Goal: Task Accomplishment & Management: Manage account settings

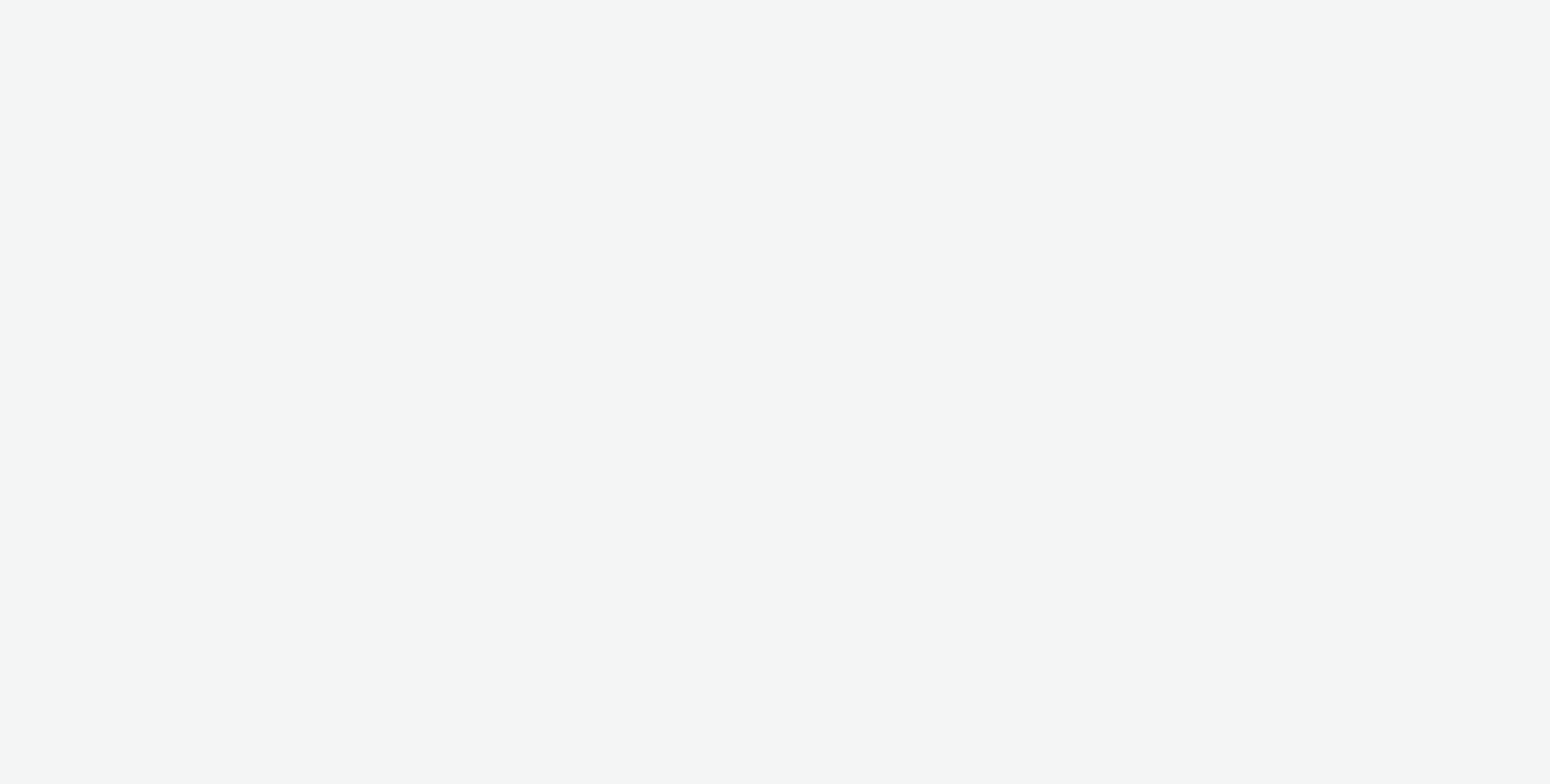
select select "ac009755-aa48-4799-8050-7a339a378eb8"
select select "21fadc54-91b7-4484-b5b6-a0f032f0d53c"
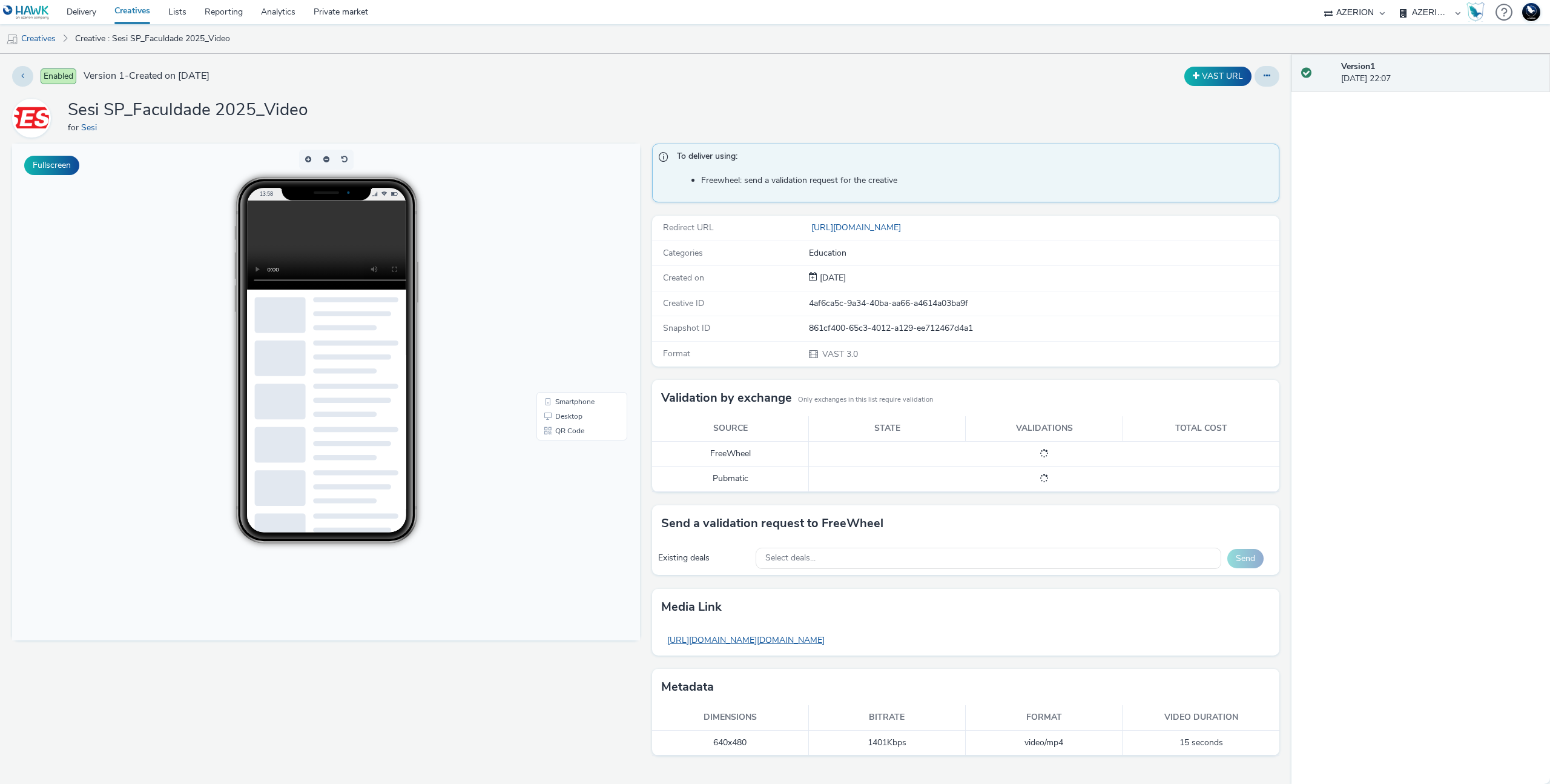
click at [814, 637] on link "[URL][DOMAIN_NAME][DOMAIN_NAME]" at bounding box center [746, 640] width 170 height 24
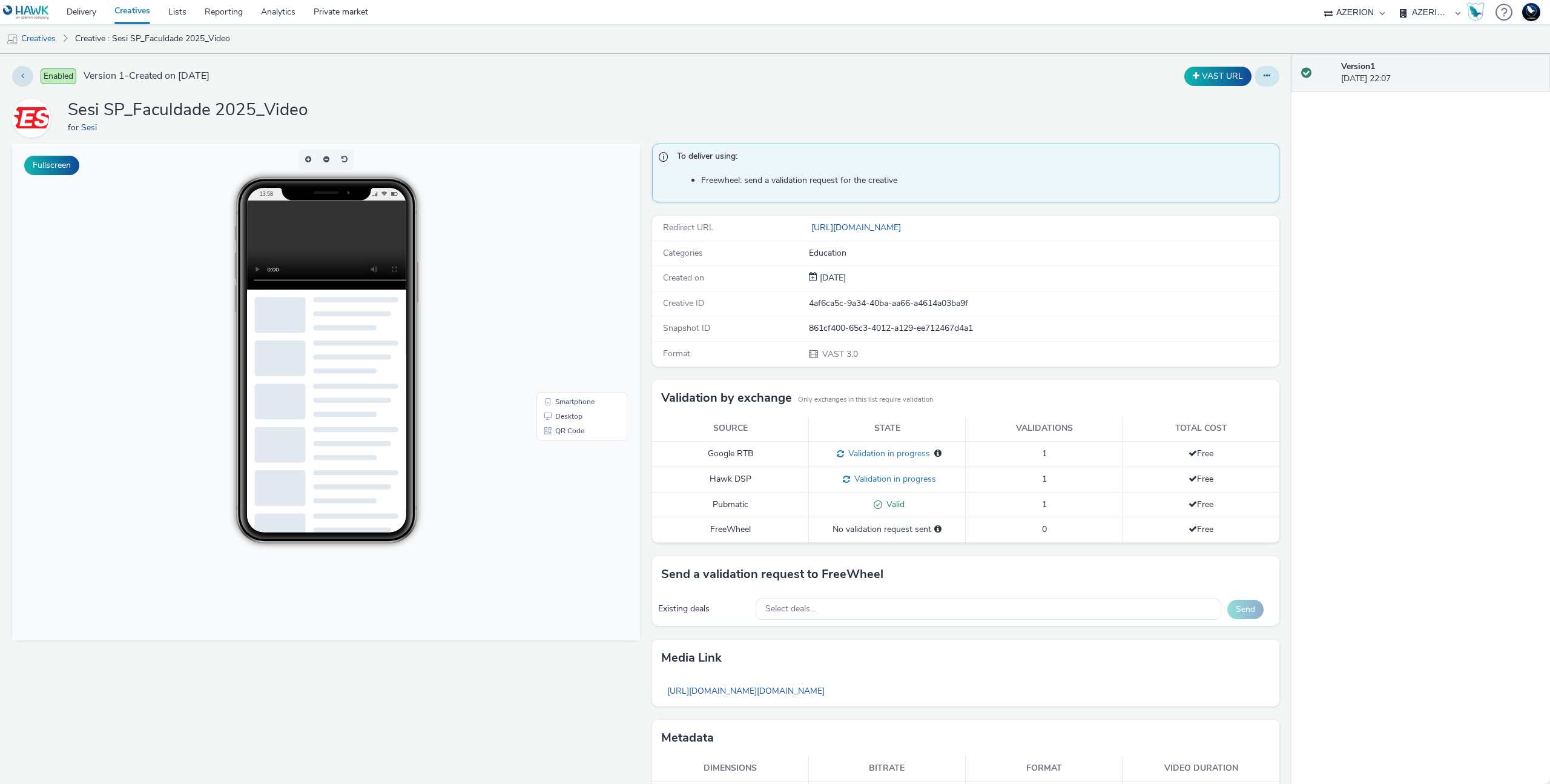
click at [1264, 75] on icon at bounding box center [1266, 75] width 6 height 8
click at [1232, 107] on link "Edit" at bounding box center [1235, 101] width 91 height 24
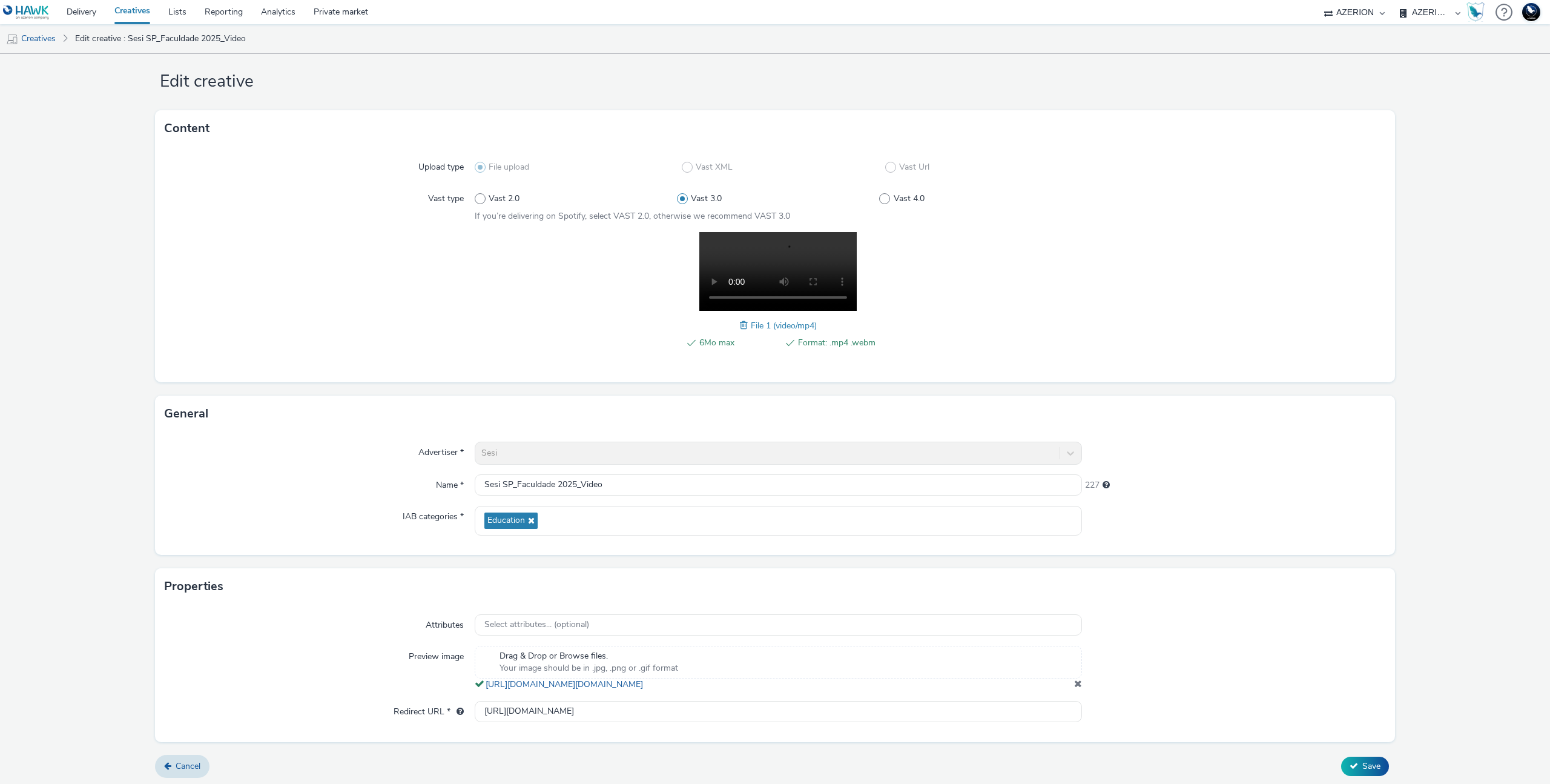
scroll to position [33, 0]
click at [199, 402] on h3 "General" at bounding box center [186, 411] width 44 height 18
click at [232, 471] on div "Name *" at bounding box center [320, 482] width 310 height 22
click at [189, 760] on span "Cancel" at bounding box center [188, 762] width 24 height 12
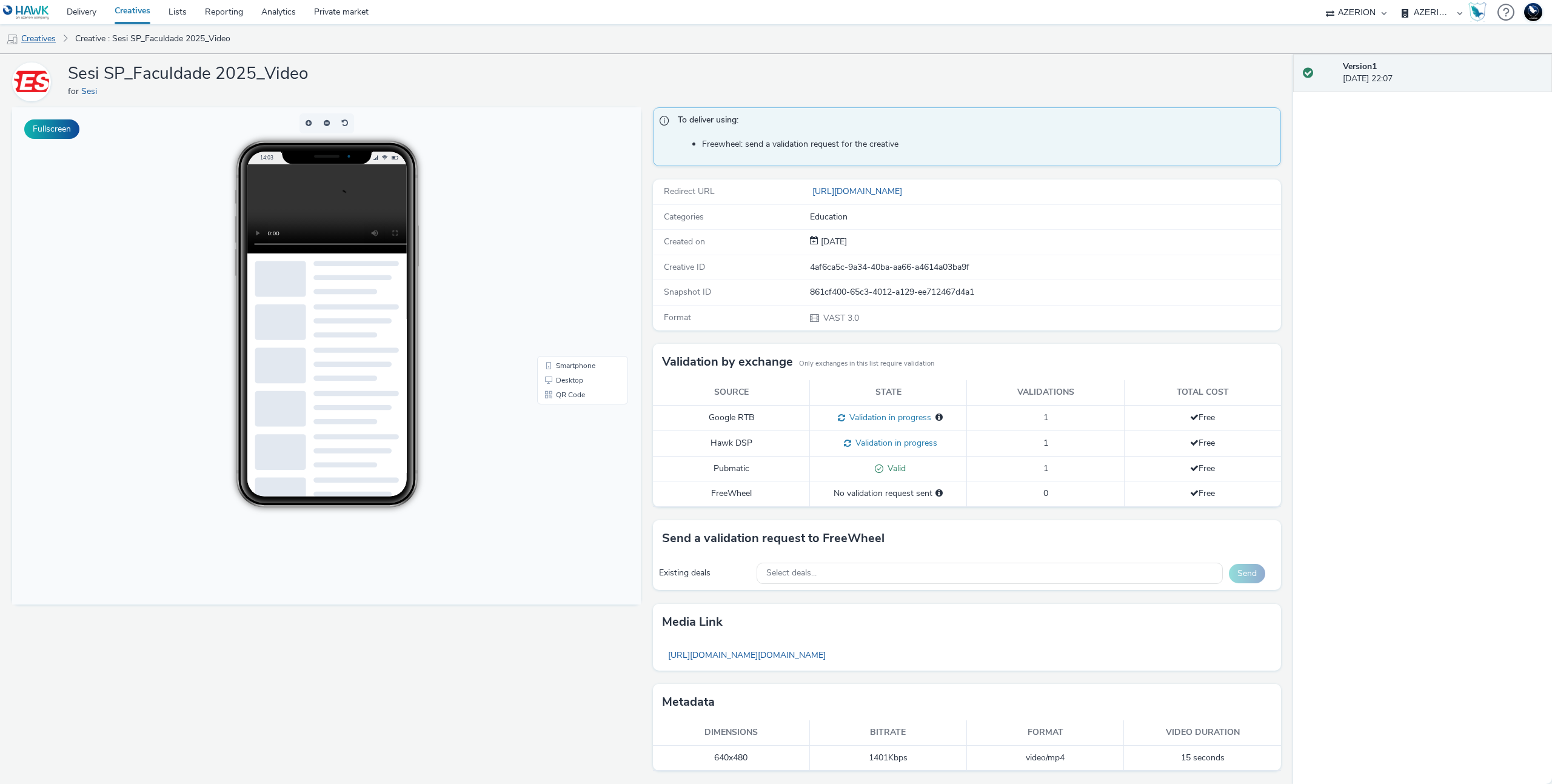
scroll to position [36, 0]
click at [131, 73] on h1 "Sesi SP_Faculdade 2025_Video" at bounding box center [188, 74] width 241 height 23
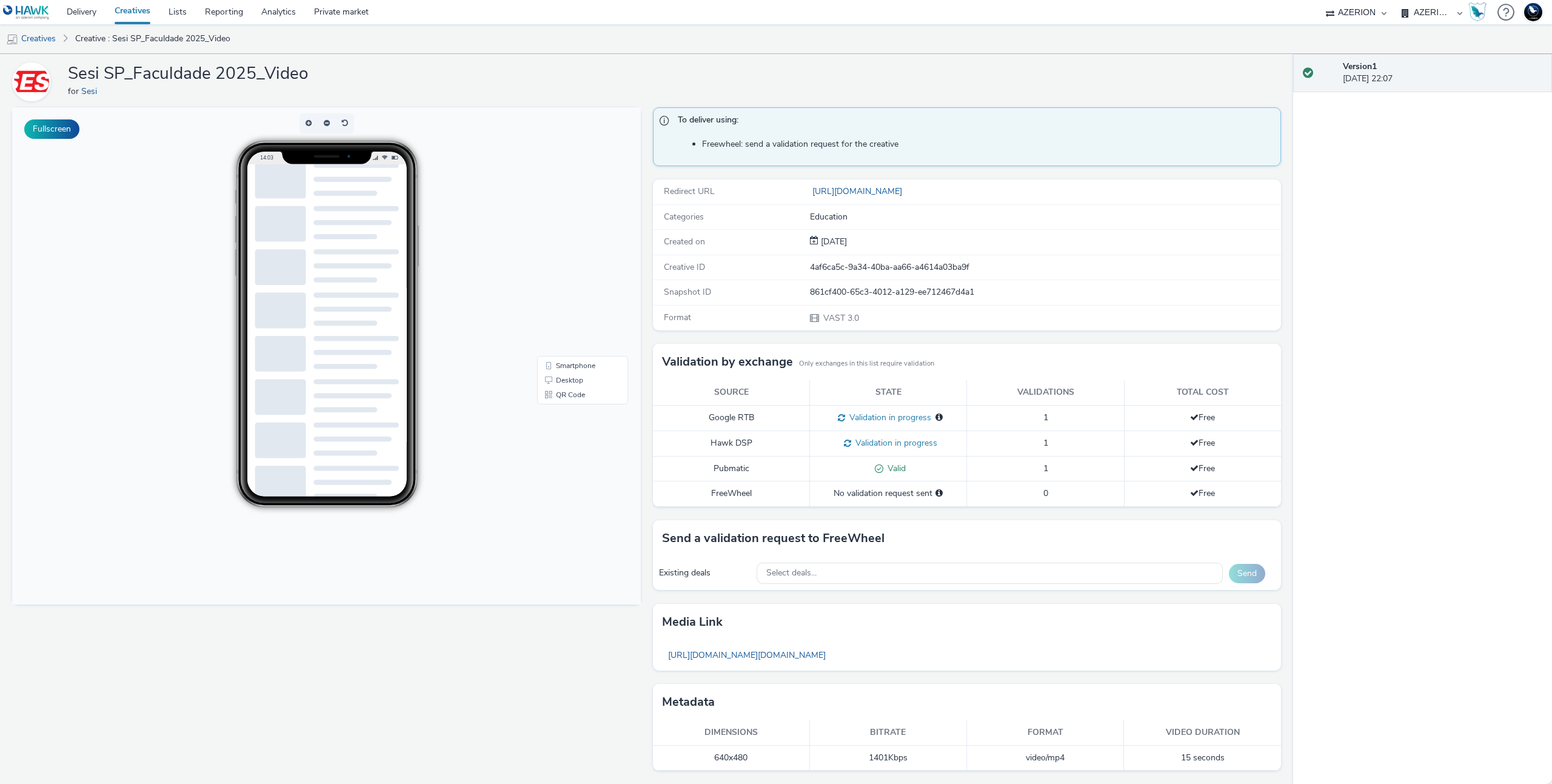
scroll to position [37, 0]
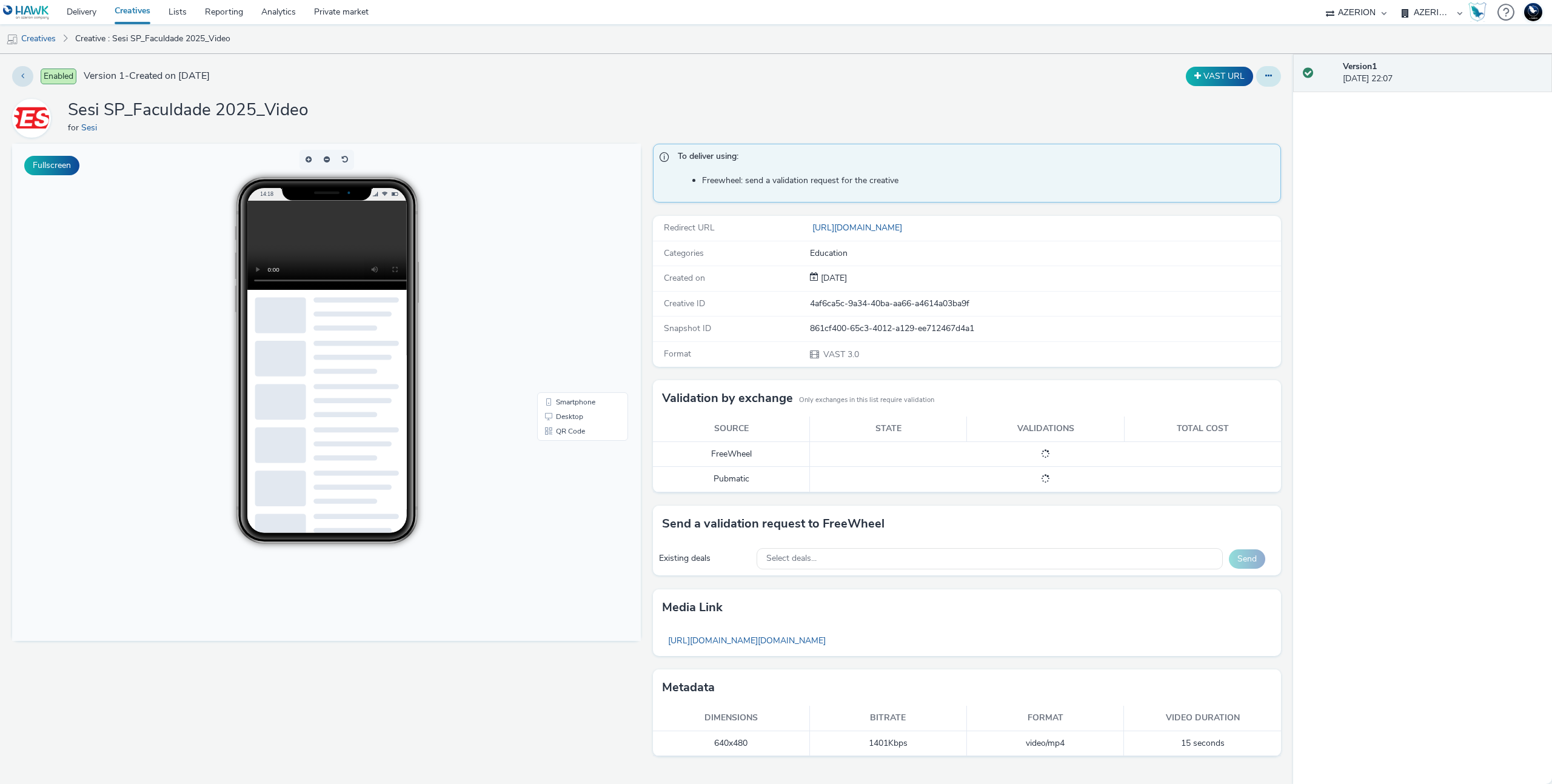
click at [1262, 78] on button at bounding box center [1268, 76] width 25 height 21
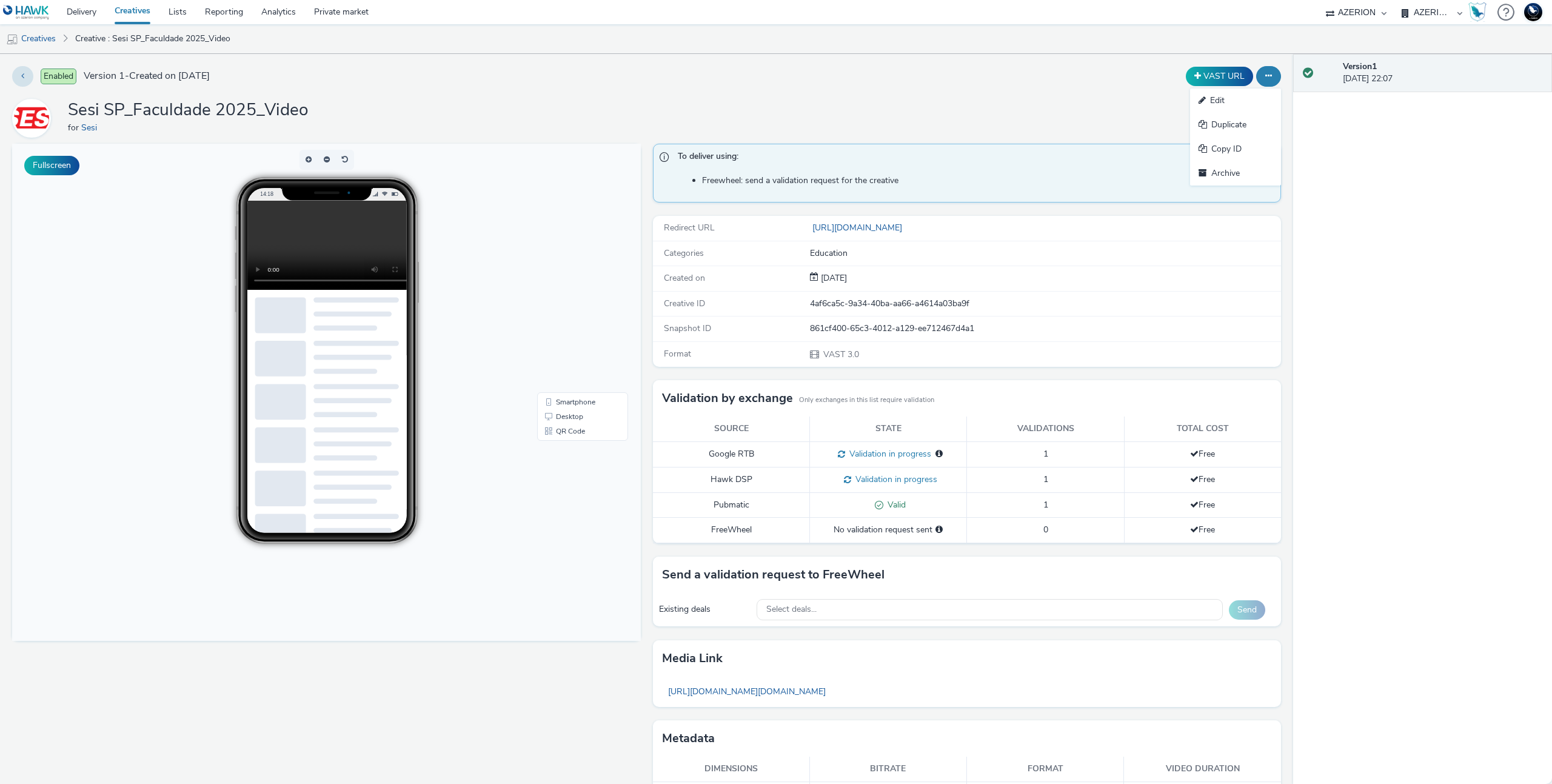
click at [1009, 78] on div "VAST URL Edit Duplicate Copy ID Archive" at bounding box center [1027, 76] width 507 height 21
click at [1186, 74] on button "VAST URL" at bounding box center [1220, 75] width 67 height 19
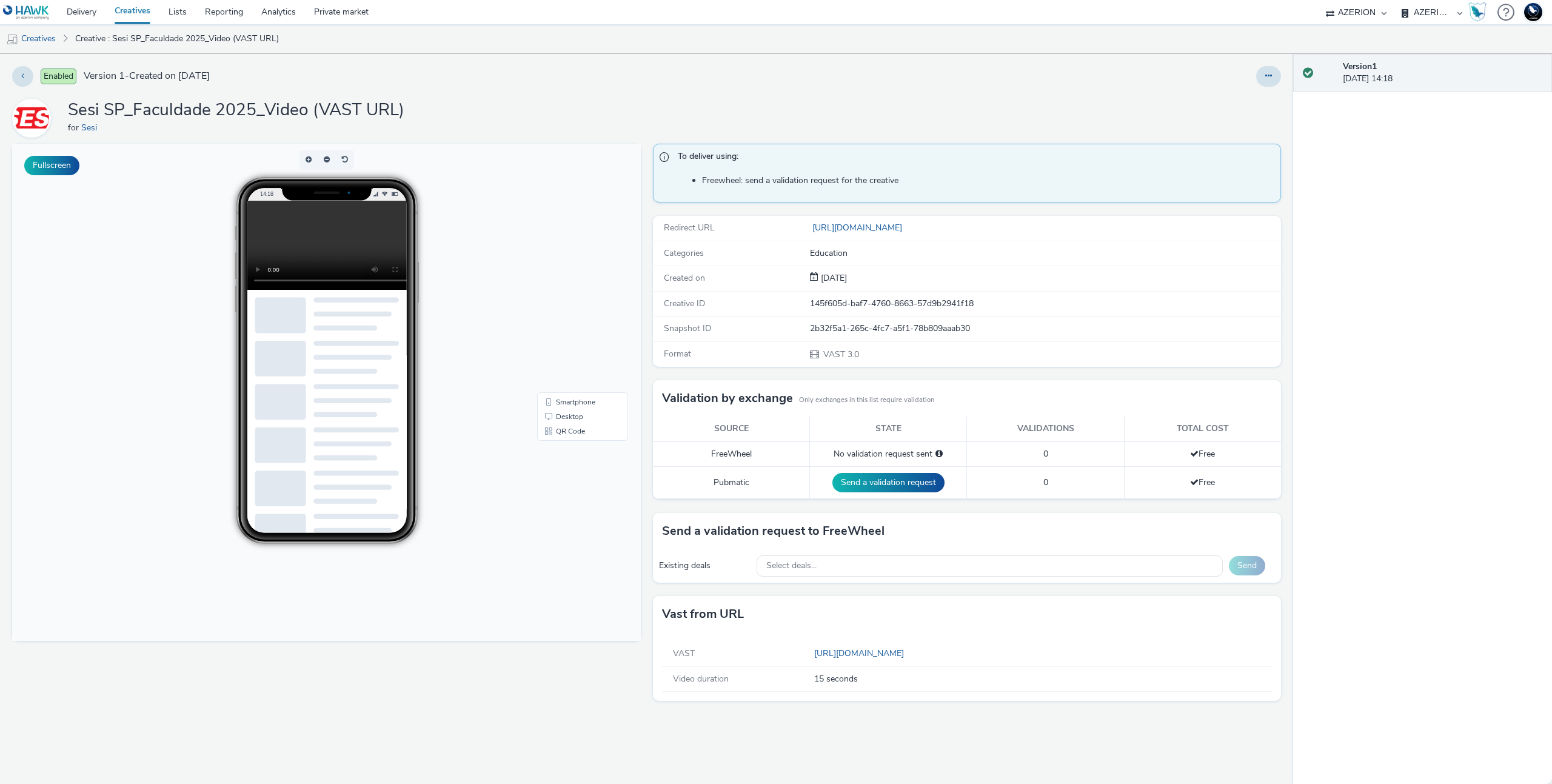
click at [52, 77] on span "Enabled" at bounding box center [58, 76] width 35 height 15
click at [1262, 77] on button at bounding box center [1268, 76] width 25 height 21
click at [909, 655] on link "[URL][DOMAIN_NAME]" at bounding box center [861, 653] width 94 height 12
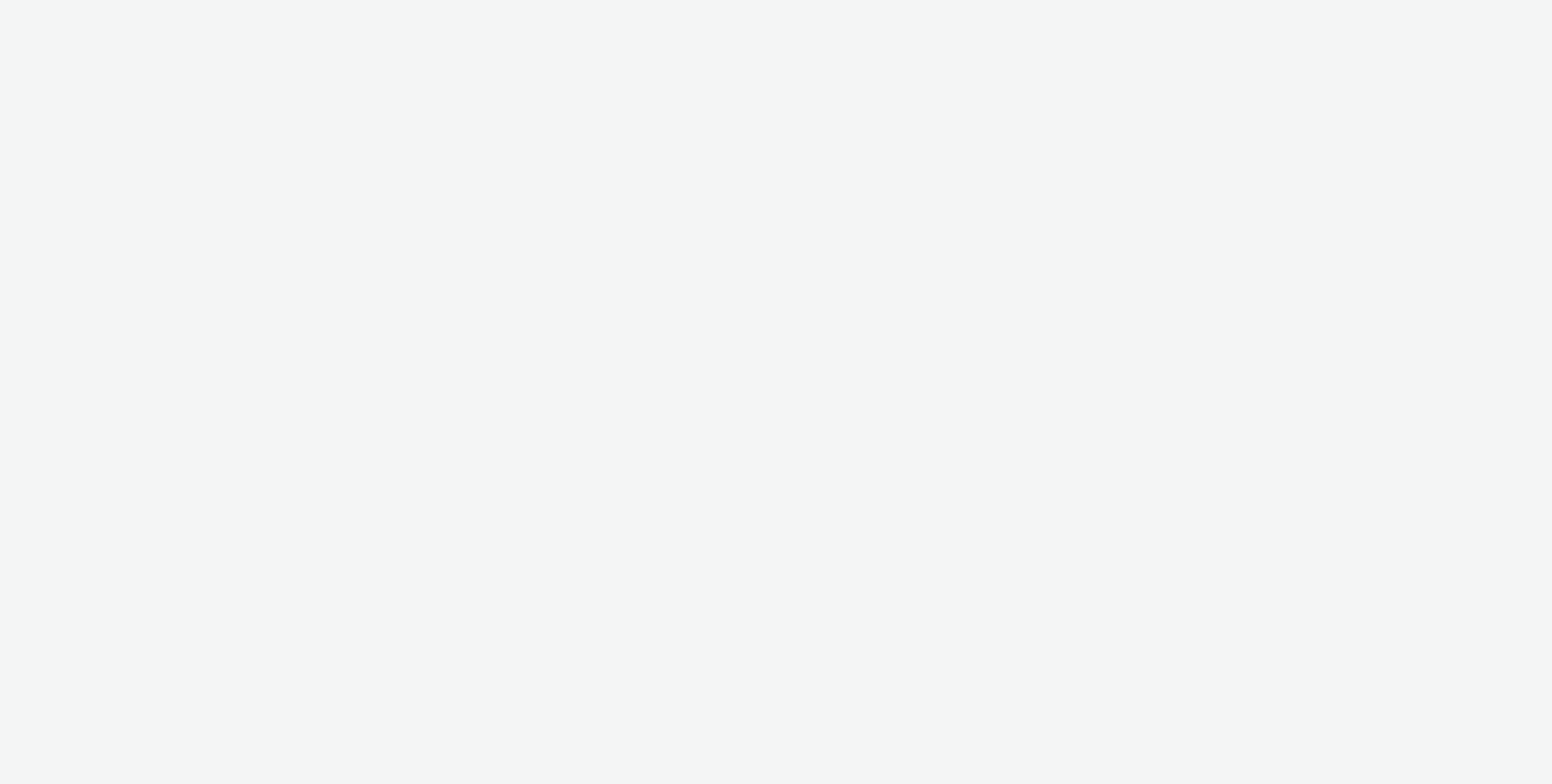
select select "ac009755-aa48-4799-8050-7a339a378eb8"
select select "21fadc54-91b7-4484-b5b6-a0f032f0d53c"
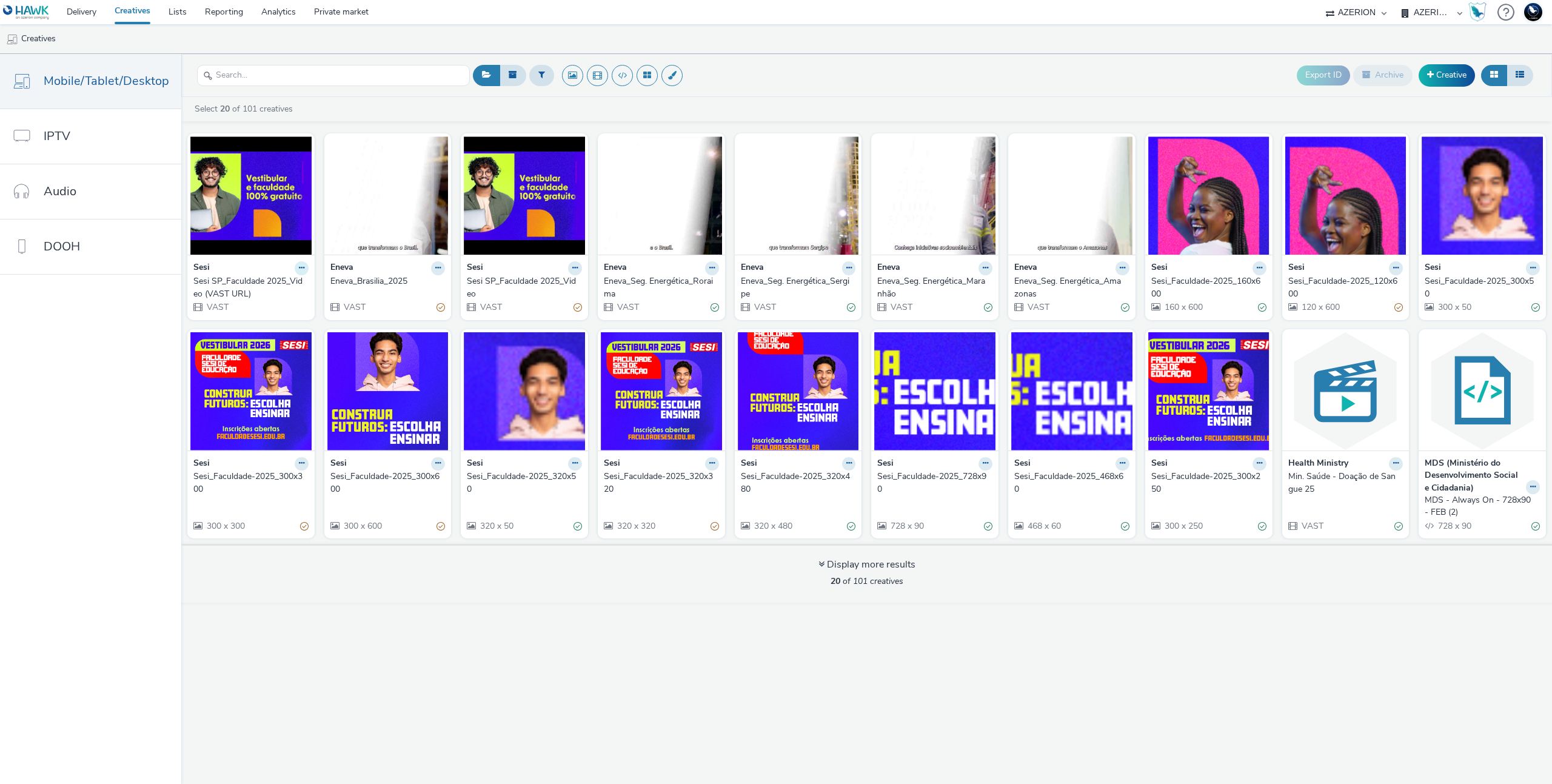
click at [299, 266] on icon at bounding box center [301, 268] width 5 height 7
click at [255, 367] on link "Archive" at bounding box center [263, 362] width 91 height 24
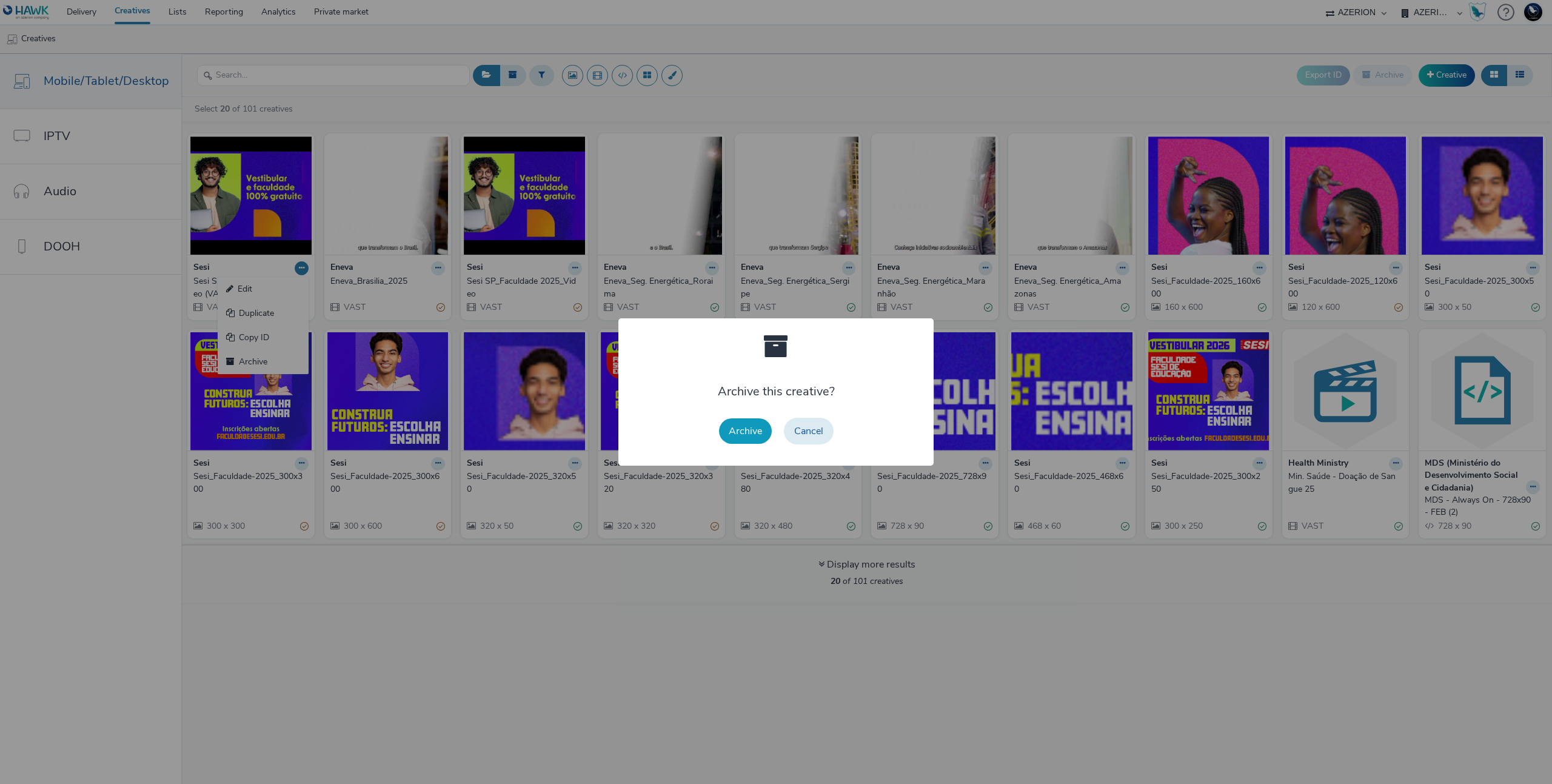
click at [747, 436] on button "Archive" at bounding box center [745, 431] width 53 height 25
